Goal: Obtain resource: Download file/media

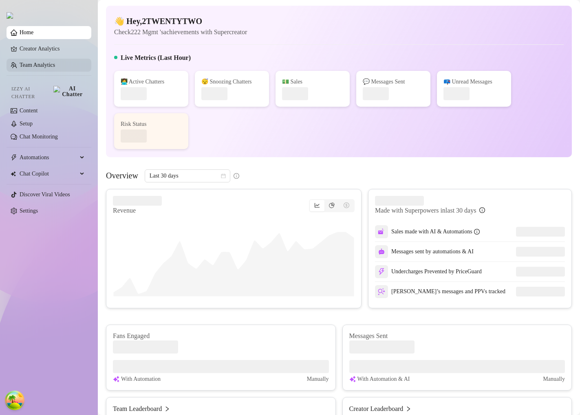
click at [37, 65] on link "Team Analytics" at bounding box center [37, 65] width 35 height 6
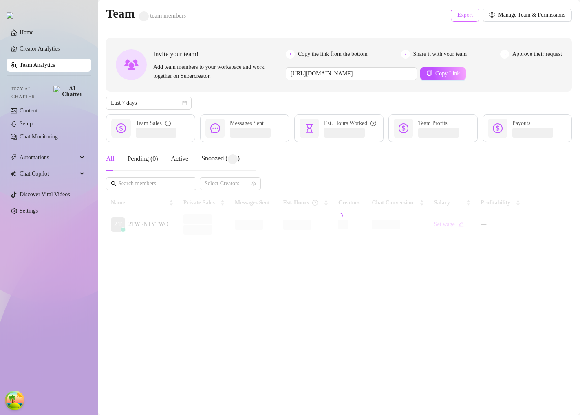
click at [460, 19] on button "Export" at bounding box center [465, 15] width 29 height 13
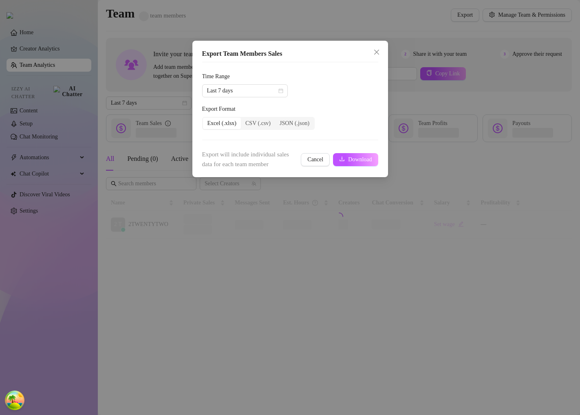
click at [277, 99] on form "Time Range Last 7 days Export Format Excel (.xlsx) CSV (.csv) JSON (.json) Expo…" at bounding box center [290, 120] width 176 height 97
click at [278, 95] on span "Last 7 days" at bounding box center [245, 91] width 76 height 12
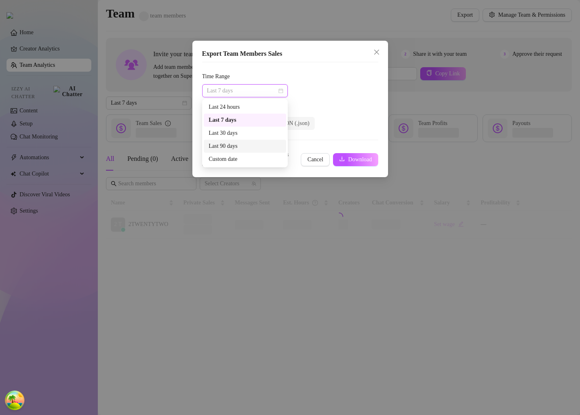
click at [240, 149] on div "Last 90 days" at bounding box center [245, 146] width 73 height 9
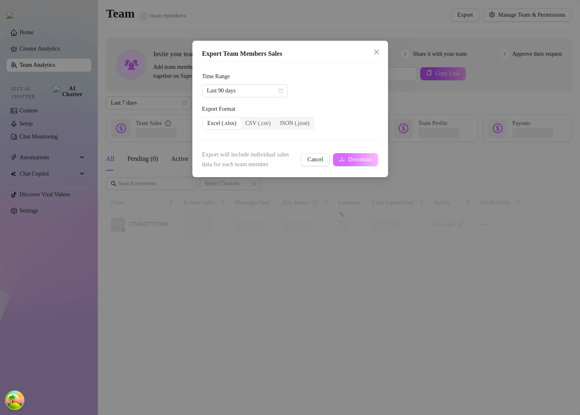
click at [348, 157] on span "Download" at bounding box center [360, 159] width 24 height 7
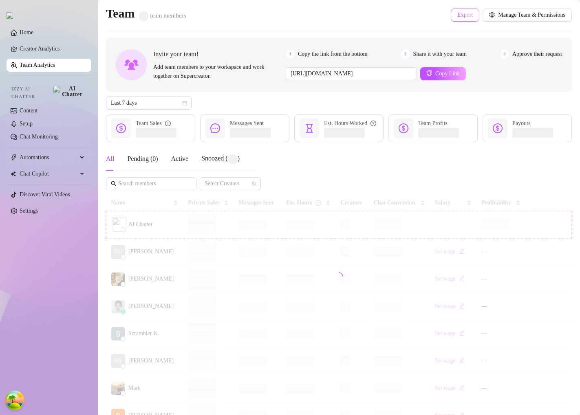
click at [457, 15] on span "Export" at bounding box center [464, 15] width 15 height 7
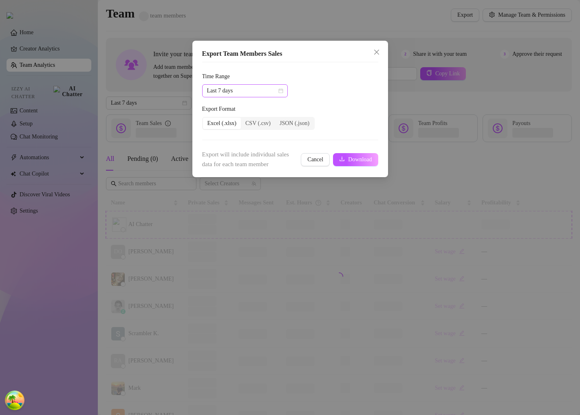
click at [273, 91] on span "Last 7 days" at bounding box center [245, 91] width 76 height 12
click at [234, 146] on div "Last 90 days" at bounding box center [245, 146] width 73 height 9
click at [339, 159] on icon "download" at bounding box center [342, 159] width 6 height 6
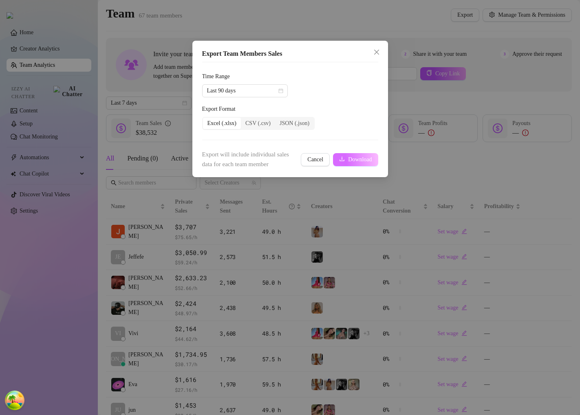
click at [349, 163] on span "Download" at bounding box center [360, 159] width 24 height 7
click at [361, 157] on span "Download" at bounding box center [360, 159] width 24 height 7
click at [203, 154] on span "Export will include individual sales data for each team member" at bounding box center [249, 159] width 94 height 19
drag, startPoint x: 203, startPoint y: 154, endPoint x: 205, endPoint y: 165, distance: 12.0
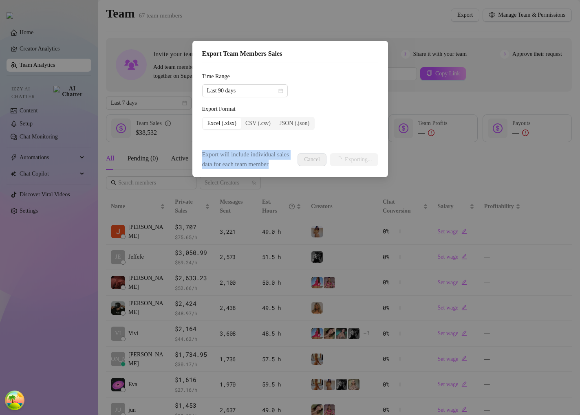
click at [205, 165] on span "Export will include individual sales data for each team member" at bounding box center [249, 159] width 94 height 19
click at [204, 166] on span "Export will include individual sales data for each team member" at bounding box center [249, 159] width 94 height 19
click at [207, 157] on span "Export will include individual sales data for each team member" at bounding box center [249, 159] width 94 height 19
drag, startPoint x: 207, startPoint y: 157, endPoint x: 208, endPoint y: 171, distance: 13.9
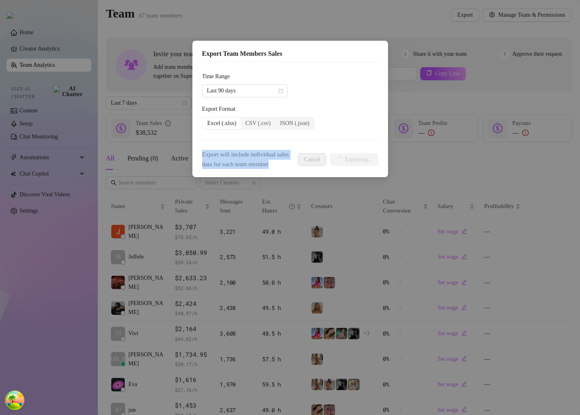
click at [208, 169] on span "Export will include individual sales data for each team member" at bounding box center [249, 159] width 94 height 19
click at [247, 158] on span "Export will include individual sales data for each team member" at bounding box center [249, 159] width 94 height 19
drag, startPoint x: 247, startPoint y: 158, endPoint x: 247, endPoint y: 170, distance: 11.8
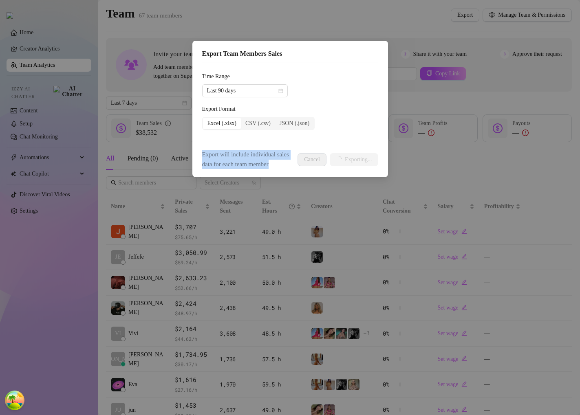
click at [247, 169] on span "Export will include individual sales data for each team member" at bounding box center [249, 159] width 94 height 19
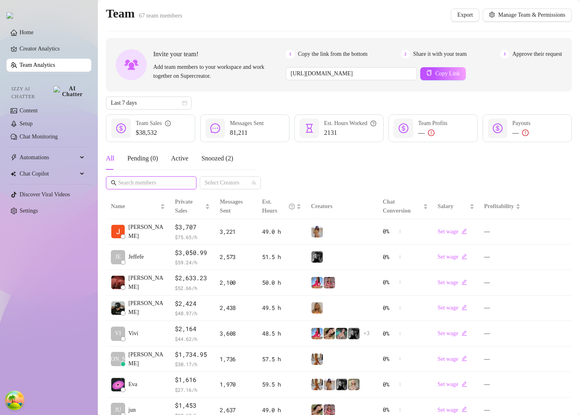
click at [144, 181] on input "text" at bounding box center [151, 182] width 67 height 9
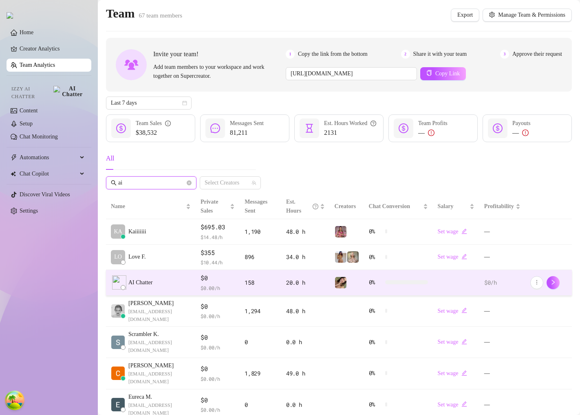
type input "a"
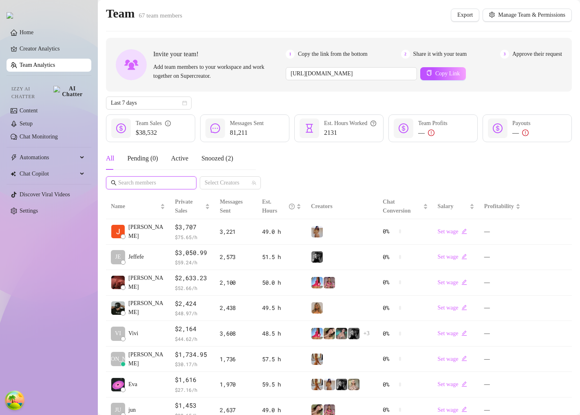
click at [141, 183] on input "text" at bounding box center [151, 182] width 67 height 9
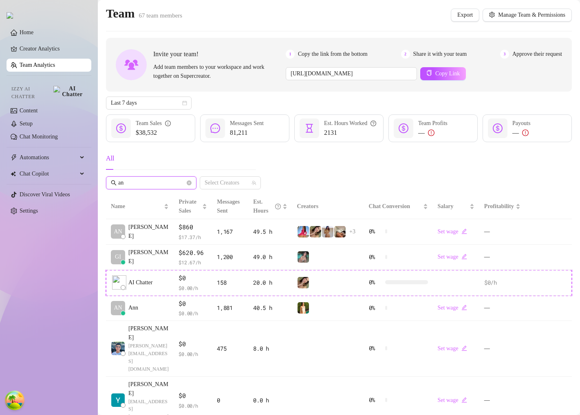
type input "a"
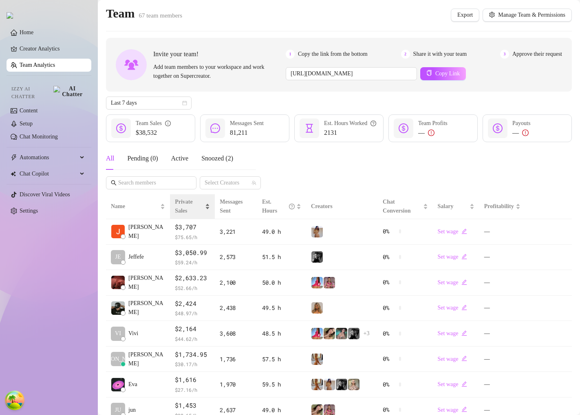
click at [192, 209] on span "Private Sales" at bounding box center [189, 207] width 29 height 18
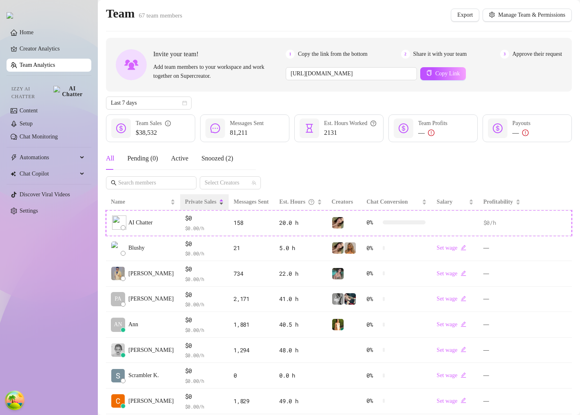
click at [195, 205] on span "Private Sales" at bounding box center [200, 202] width 31 height 6
